Goal: Task Accomplishment & Management: Use online tool/utility

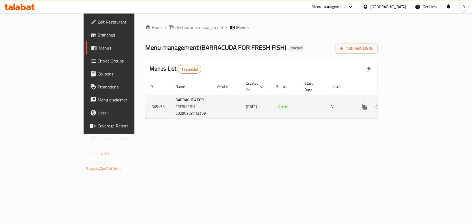
click at [407, 103] on icon "enhanced table" at bounding box center [403, 106] width 6 height 6
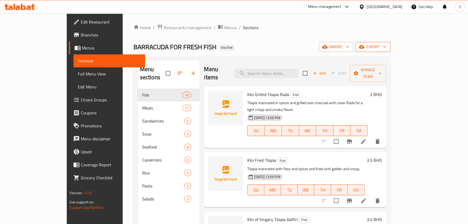
click at [386, 47] on span "export" at bounding box center [373, 47] width 26 height 7
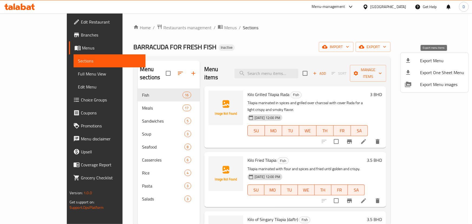
click at [438, 59] on span "Export Menu" at bounding box center [442, 60] width 44 height 6
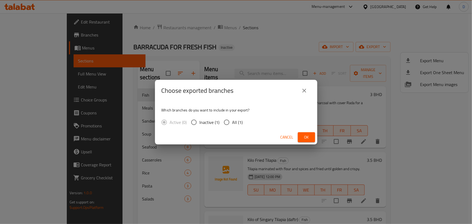
click at [237, 119] on span "All (1)" at bounding box center [237, 122] width 11 height 6
click at [232, 119] on input "All (1)" at bounding box center [226, 122] width 11 height 11
radio input "true"
click at [312, 139] on button "Ok" at bounding box center [306, 137] width 17 height 10
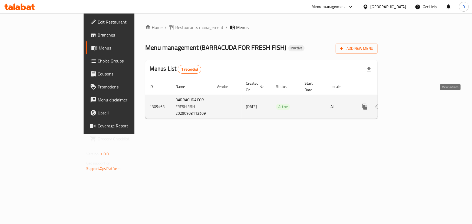
click at [407, 103] on icon "enhanced table" at bounding box center [403, 106] width 6 height 6
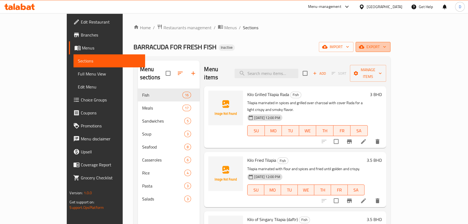
click at [386, 48] on span "export" at bounding box center [373, 47] width 26 height 7
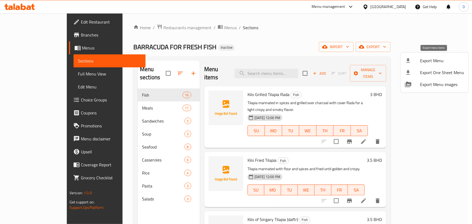
click at [438, 62] on span "Export Menu" at bounding box center [442, 60] width 44 height 6
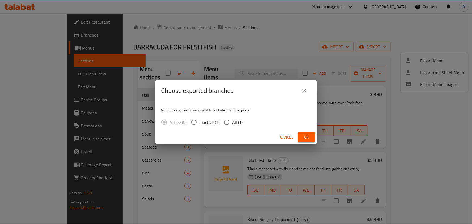
click at [235, 120] on span "All (1)" at bounding box center [237, 122] width 11 height 6
click at [232, 120] on input "All (1)" at bounding box center [226, 122] width 11 height 11
radio input "true"
click at [310, 140] on span "Ok" at bounding box center [306, 137] width 9 height 7
